Goal: Register for event/course

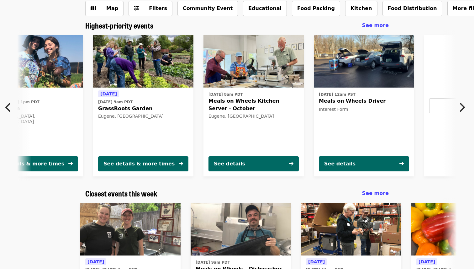
scroll to position [0, 117]
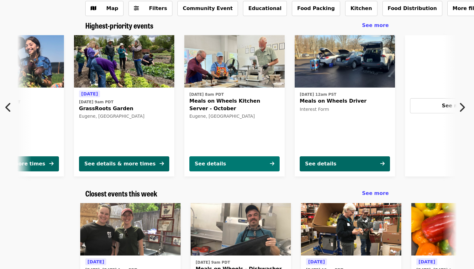
click at [223, 163] on div "See details" at bounding box center [210, 164] width 31 height 8
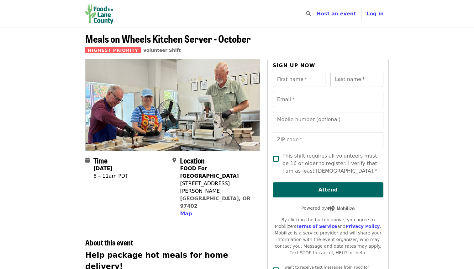
scroll to position [37, 0]
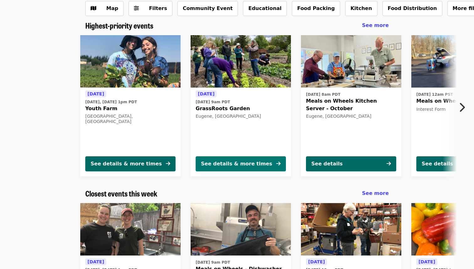
click at [242, 165] on div "See details & more times" at bounding box center [236, 164] width 71 height 8
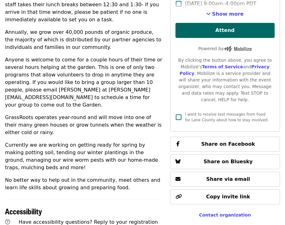
scroll to position [268, 0]
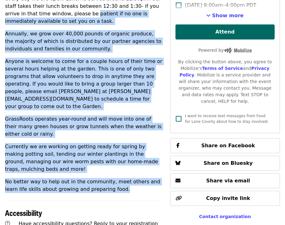
drag, startPoint x: 106, startPoint y: 167, endPoint x: 0, endPoint y: 6, distance: 193.1
click at [0, 6] on div "Time Tuesdays, Thursdays and Saturdays 9am PDT + 1 more time Location GrassRoot…" at bounding box center [142, 106] width 285 height 630
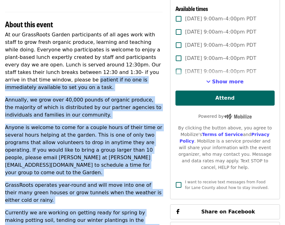
scroll to position [191, 0]
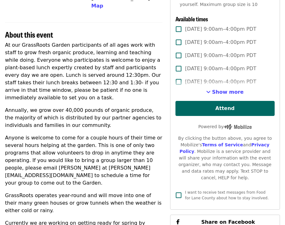
click at [5, 41] on p "At our GrassRoots Garden participants of all ages work with staff to grow fresh…" at bounding box center [83, 71] width 157 height 60
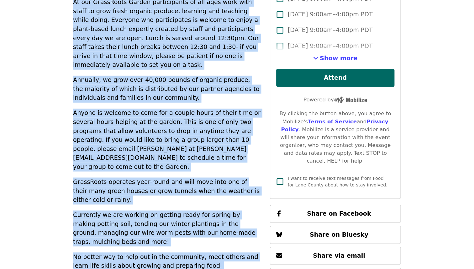
scroll to position [270, 0]
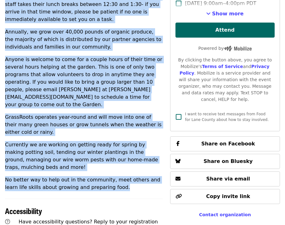
drag, startPoint x: 5, startPoint y: 35, endPoint x: 110, endPoint y: 166, distance: 167.9
click at [110, 166] on div "At our GrassRoots Garden participants of all ages work with staff to grow fresh…" at bounding box center [83, 77] width 157 height 228
copy div "At our GrassRoots Garden participants of all ages work with staff to grow fresh…"
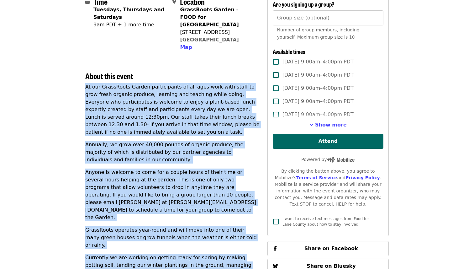
scroll to position [92, 0]
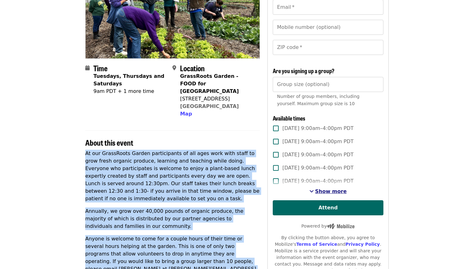
click at [329, 192] on span "Show more" at bounding box center [331, 191] width 32 height 6
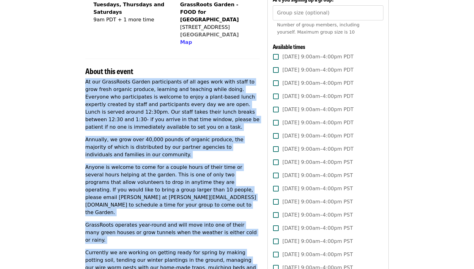
scroll to position [159, 0]
